Goal: Transaction & Acquisition: Purchase product/service

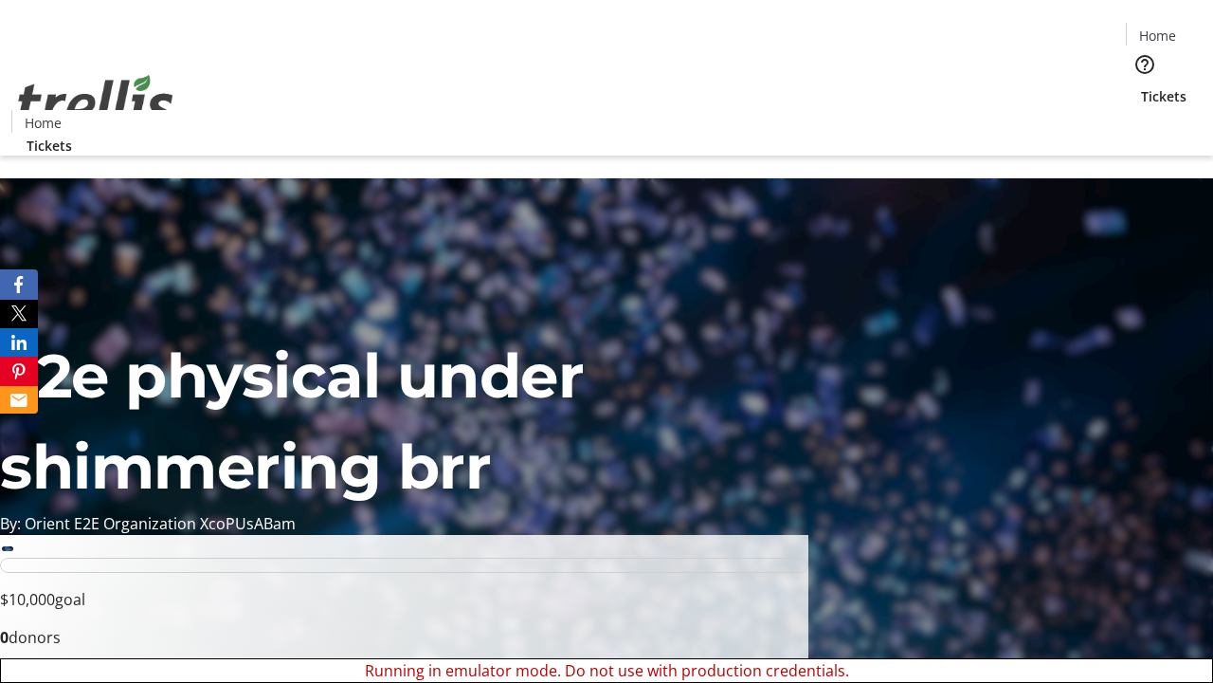
click at [1141, 86] on span "Tickets" at bounding box center [1164, 96] width 46 height 20
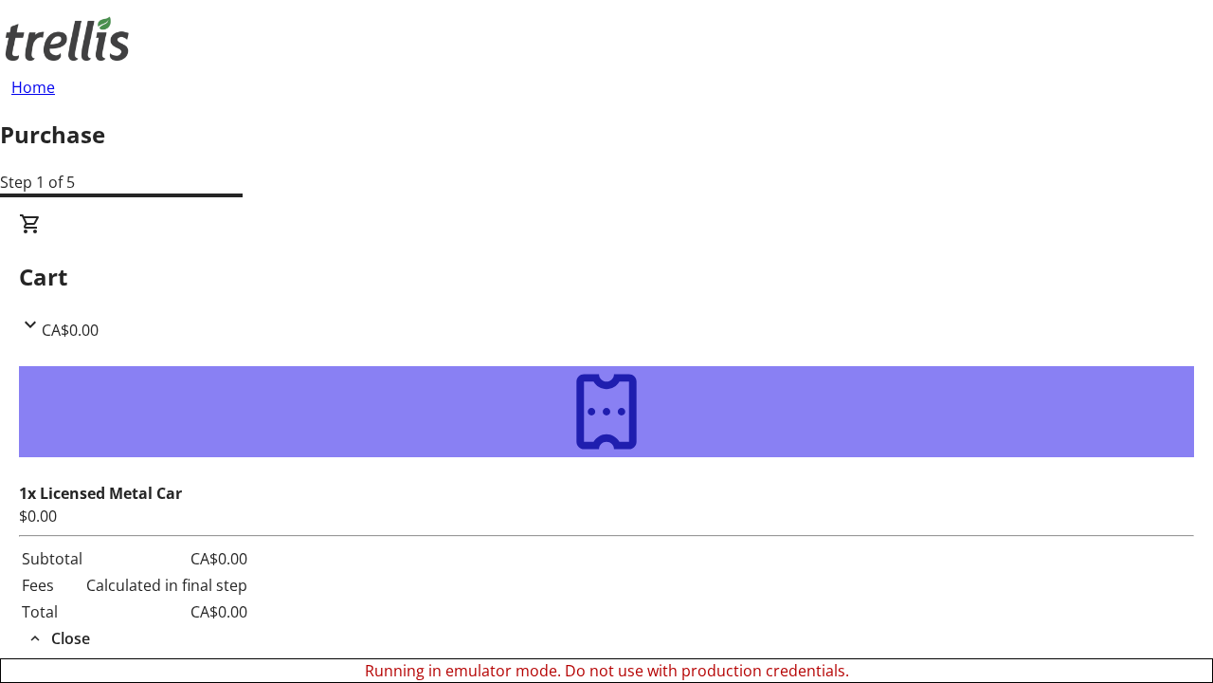
type input "[EMAIL_ADDRESS][DOMAIN_NAME]"
type input "Sofia"
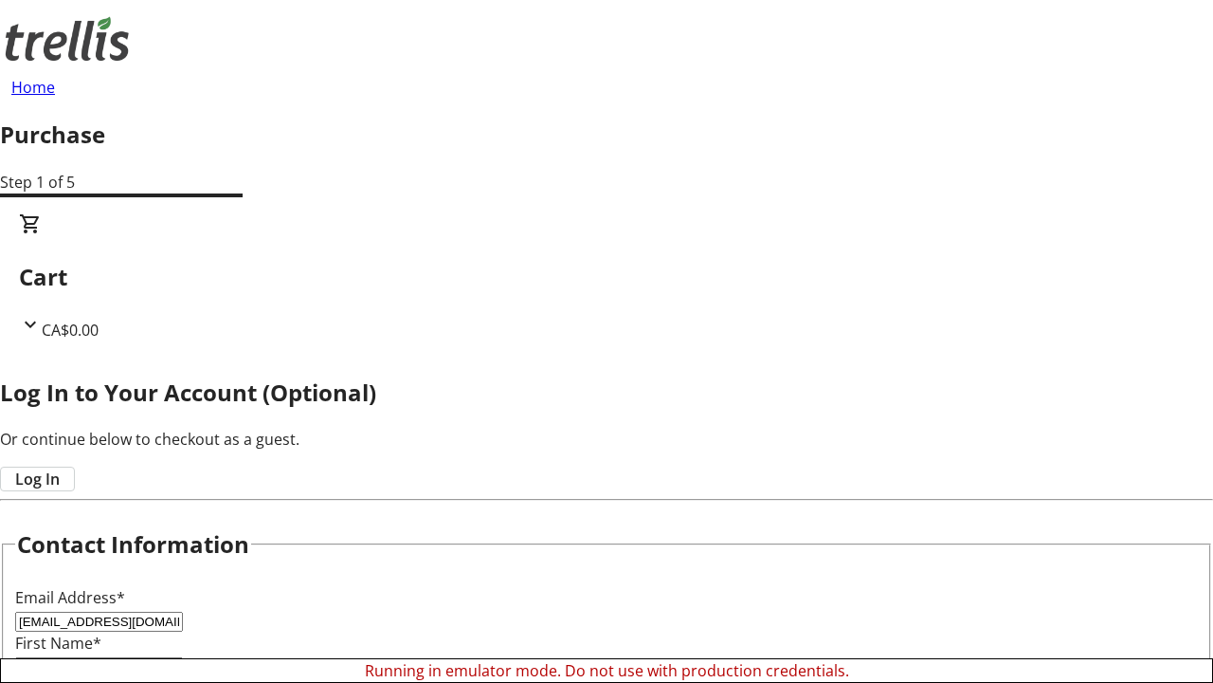
type input "[PERSON_NAME]"
